Goal: Task Accomplishment & Management: Complete application form

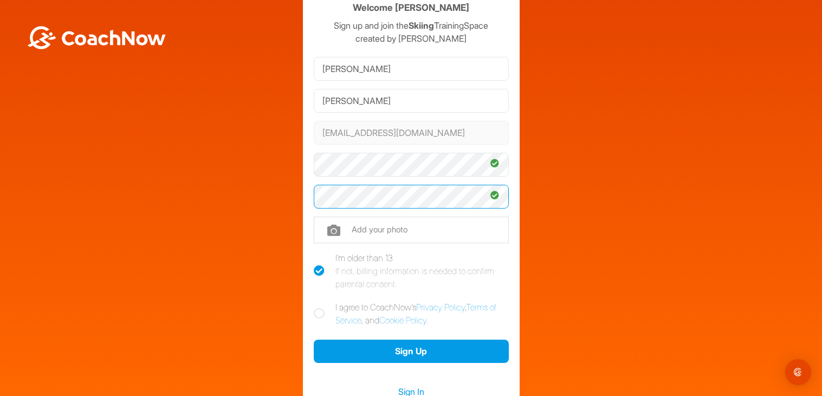
scroll to position [33, 0]
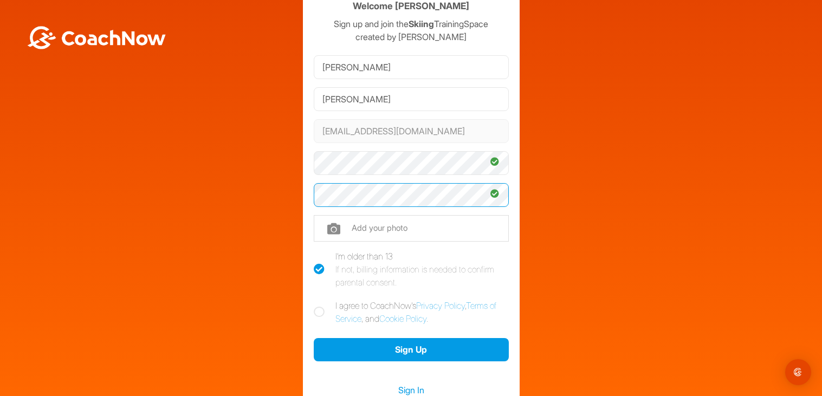
click at [317, 310] on icon at bounding box center [319, 312] width 11 height 11
click at [317, 306] on input "I agree to CoachNow's Privacy Policy , Terms of Service , and Cookie Policy ." at bounding box center [317, 302] width 7 height 7
checkbox input "true"
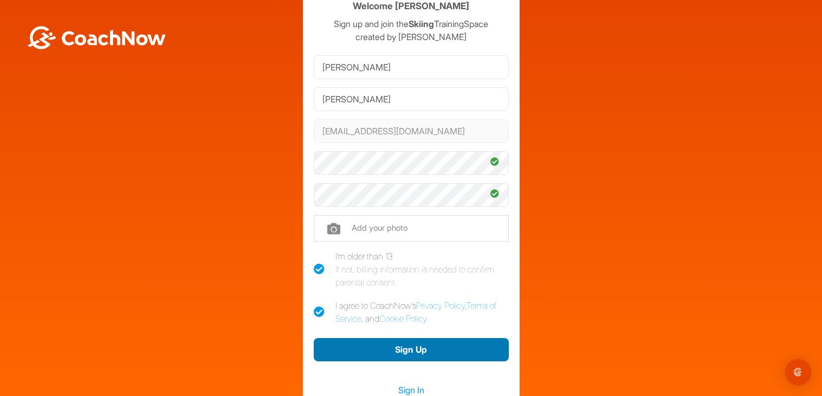
click at [368, 351] on button "Sign Up" at bounding box center [411, 349] width 195 height 23
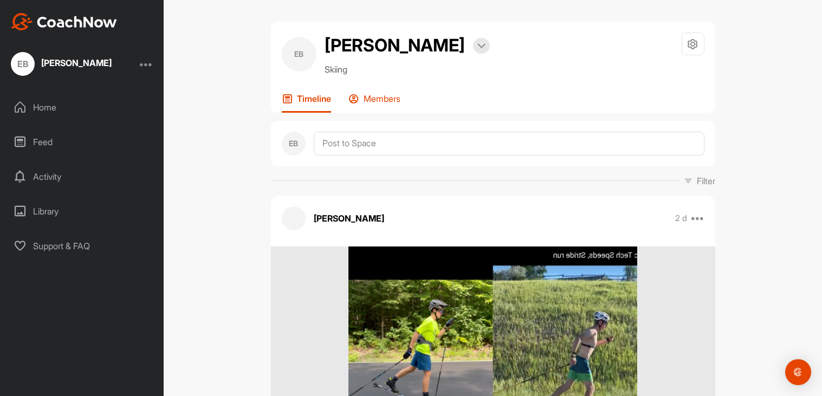
click at [366, 97] on p "Members" at bounding box center [381, 98] width 37 height 11
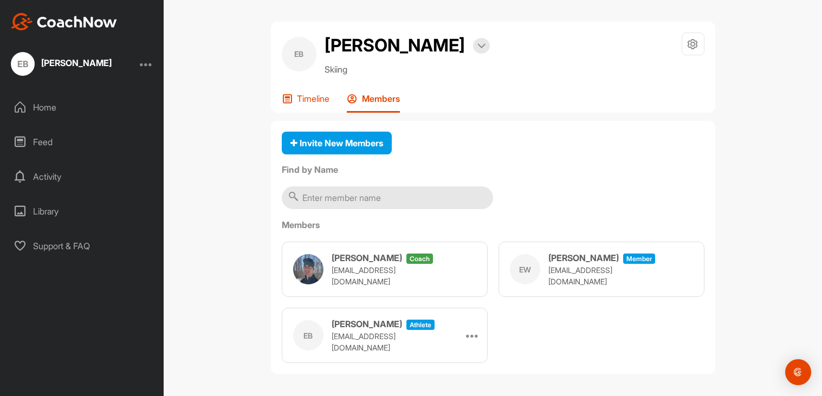
click at [314, 101] on p "Timeline" at bounding box center [313, 98] width 32 height 11
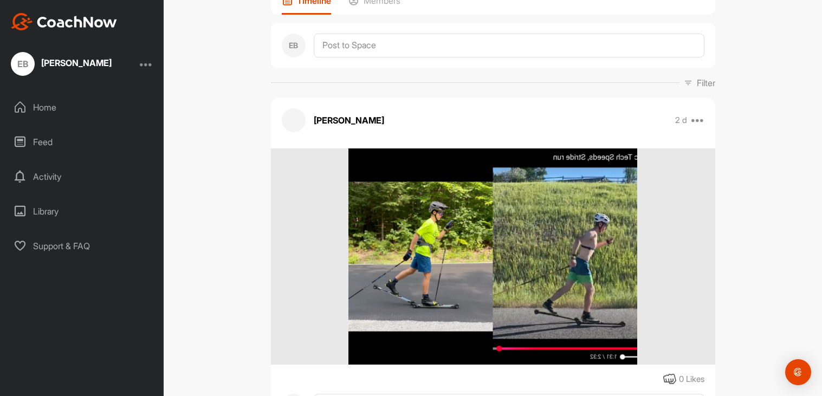
scroll to position [102, 0]
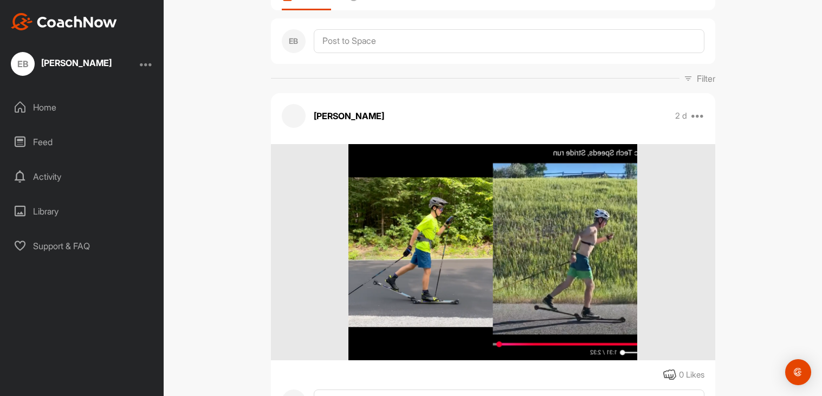
click at [482, 282] on img at bounding box center [492, 252] width 289 height 217
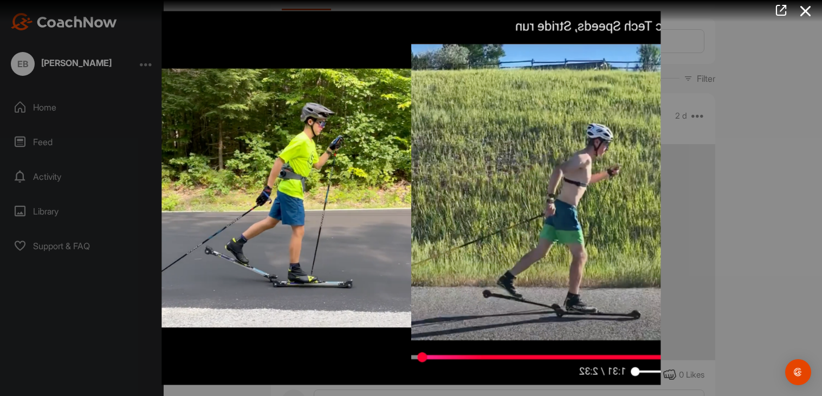
click at [410, 248] on img at bounding box center [411, 198] width 521 height 396
click at [401, 102] on img at bounding box center [411, 198] width 521 height 396
click at [799, 11] on icon at bounding box center [805, 11] width 25 height 20
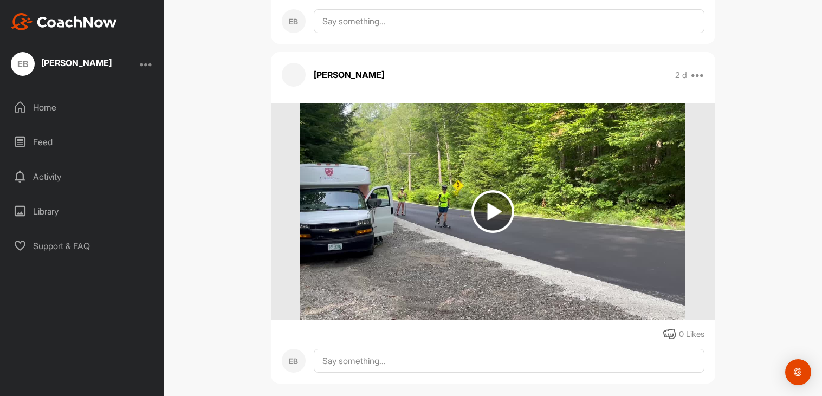
scroll to position [502, 0]
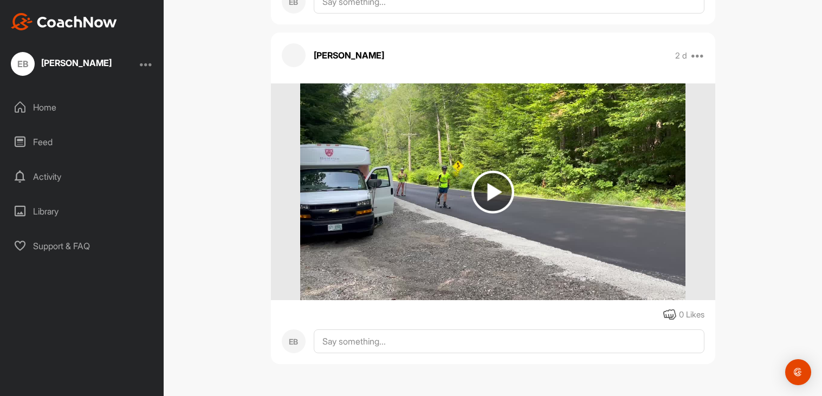
click at [42, 173] on div "Activity" at bounding box center [82, 176] width 153 height 27
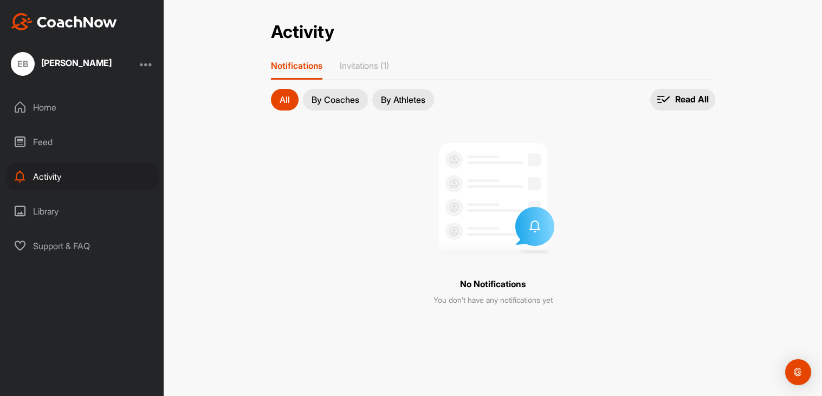
click at [48, 138] on div "Feed" at bounding box center [82, 141] width 153 height 27
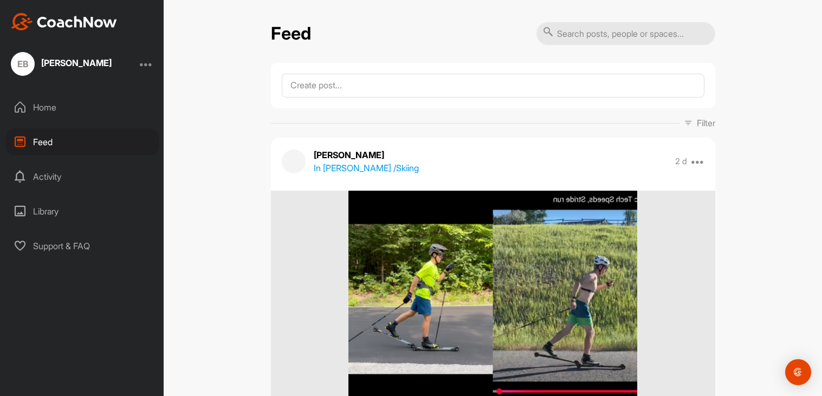
click at [23, 101] on icon at bounding box center [20, 107] width 13 height 13
